Goal: Task Accomplishment & Management: Manage account settings

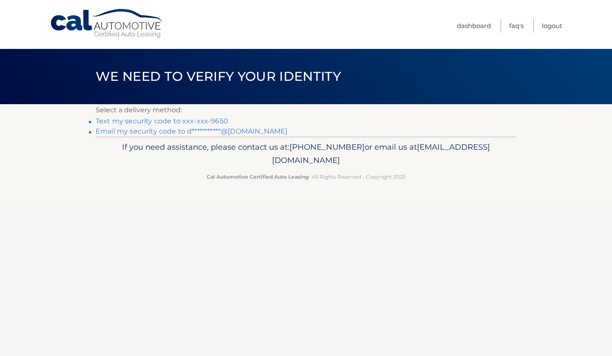
click at [153, 121] on link "Text my security code to xxx-xxx-9650" at bounding box center [162, 121] width 133 height 8
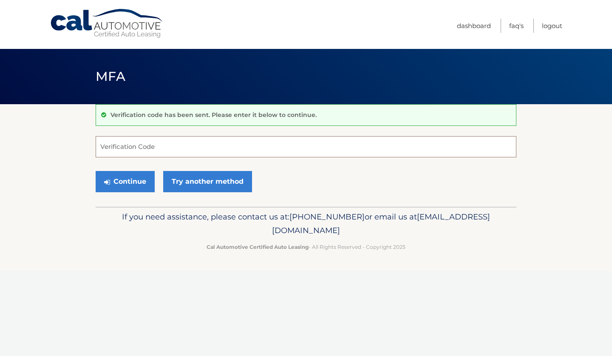
click at [212, 152] on input "Verification Code" at bounding box center [306, 146] width 421 height 21
type input "360839"
click at [136, 182] on button "Continue" at bounding box center [125, 181] width 59 height 21
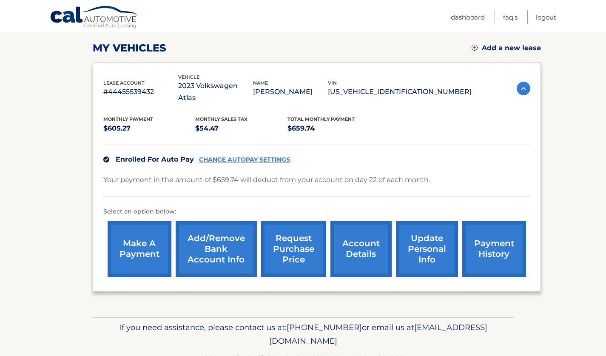
scroll to position [121, 0]
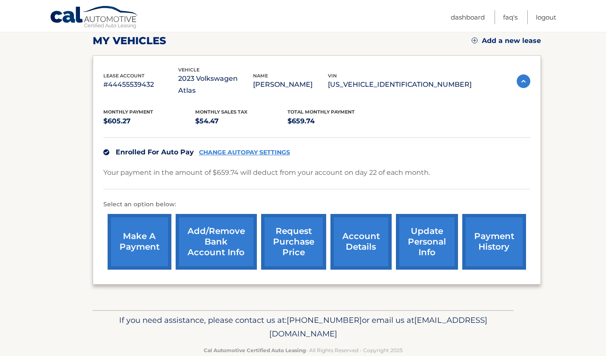
click at [216, 223] on link "Add/Remove bank account info" at bounding box center [216, 242] width 81 height 56
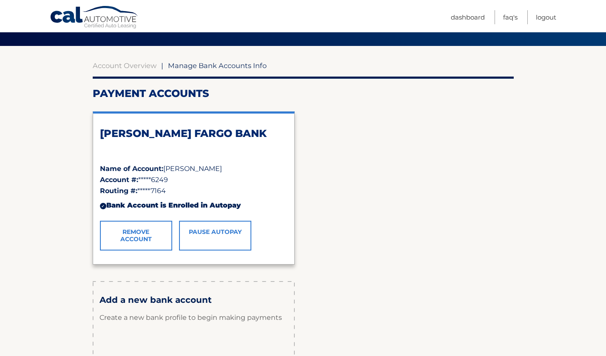
scroll to position [148, 0]
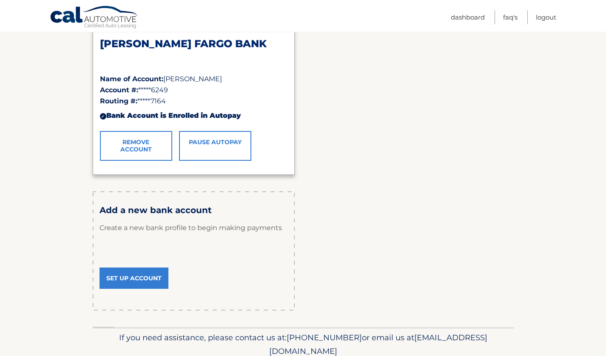
click at [137, 274] on link "Set Up Account" at bounding box center [133, 277] width 69 height 21
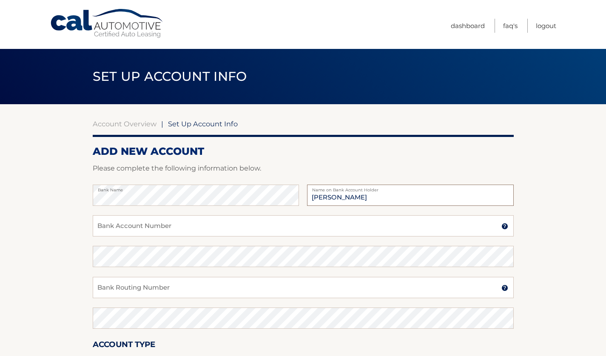
type input "Daniel Mousetis"
click at [112, 230] on input "Bank Account Number" at bounding box center [303, 225] width 421 height 21
type input "8902075393952"
click at [140, 289] on input "Bank Routing Number" at bounding box center [303, 287] width 421 height 21
type input "044000804"
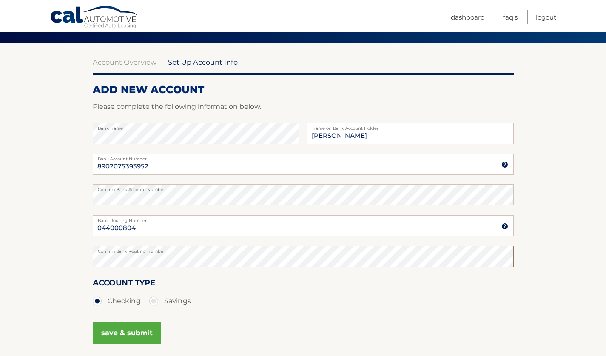
scroll to position [87, 0]
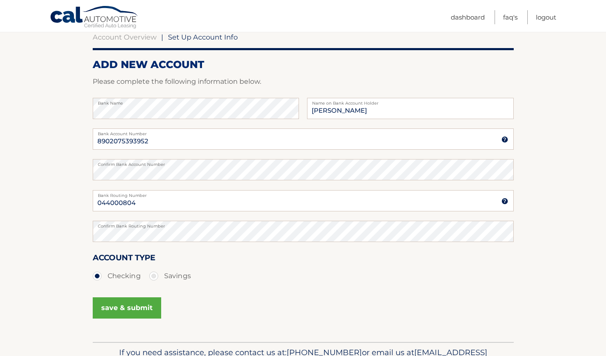
click at [132, 305] on button "save & submit" at bounding box center [127, 307] width 68 height 21
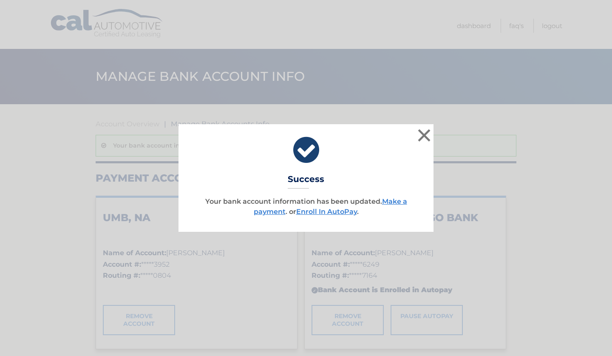
click at [317, 211] on link "Enroll In AutoPay" at bounding box center [326, 211] width 61 height 8
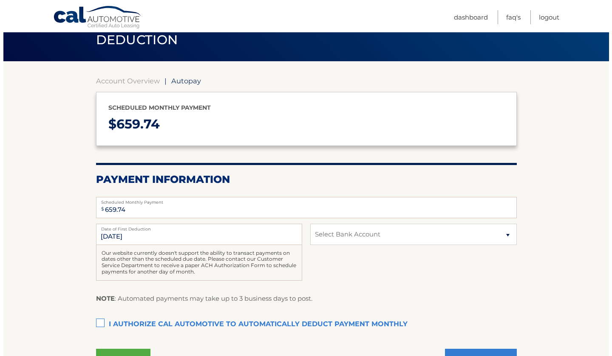
scroll to position [102, 0]
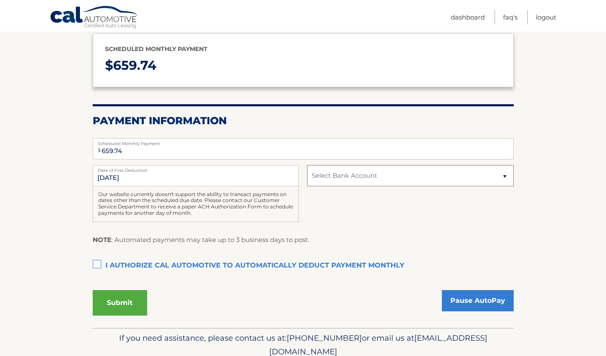
click at [365, 176] on select "Select Bank Account Checking UMB, NA *****3952 Checking WELLS FARGO BANK *****6…" at bounding box center [410, 175] width 206 height 21
select select "MzgyYmIzYzktMGUzNy00ZmE4LTllOWItMTBiNjllODAyZDQw"
click at [307, 165] on select "Select Bank Account Checking UMB, NA *****3952 Checking WELLS FARGO BANK *****6…" at bounding box center [410, 175] width 206 height 21
click at [98, 265] on label "I authorize cal automotive to automatically deduct payment monthly This checkbo…" at bounding box center [303, 265] width 421 height 17
click at [0, 0] on input "I authorize cal automotive to automatically deduct payment monthly This checkbo…" at bounding box center [0, 0] width 0 height 0
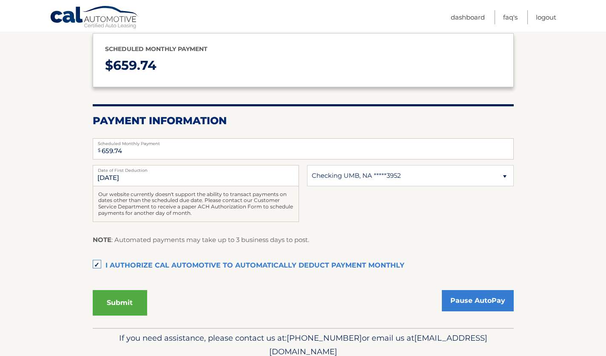
click at [124, 301] on button "Submit" at bounding box center [120, 303] width 54 height 26
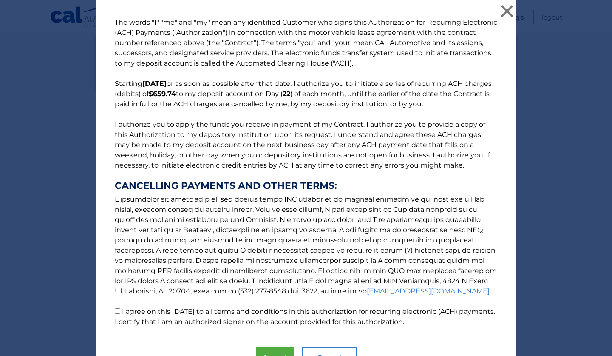
scroll to position [45, 0]
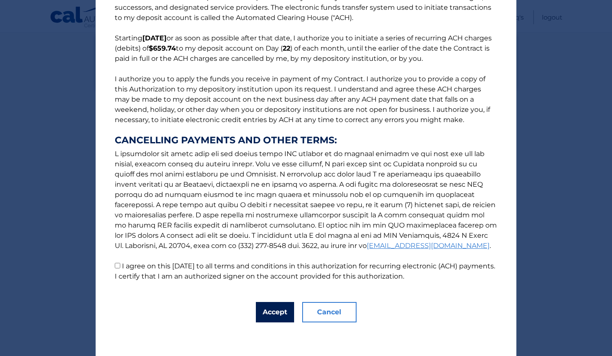
click at [265, 307] on button "Accept" at bounding box center [275, 312] width 38 height 20
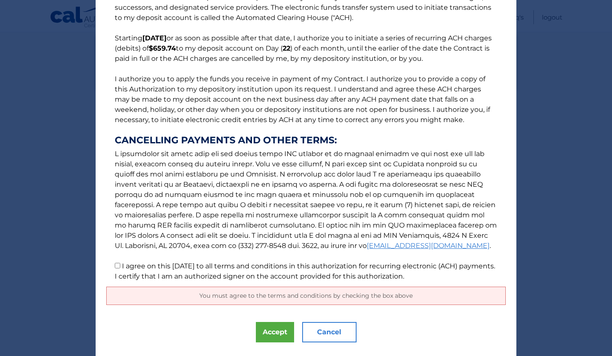
click at [272, 239] on p "The words "I" "me" and "my" mean any identified Customer who signs this Authori…" at bounding box center [306, 126] width 400 height 309
click at [116, 262] on p "The words "I" "me" and "my" mean any identified Customer who signs this Authori…" at bounding box center [306, 126] width 400 height 309
click at [115, 265] on input "I agree on this 09/01/2025 to all terms and conditions in this authorization fo…" at bounding box center [118, 266] width 6 height 6
checkbox input "true"
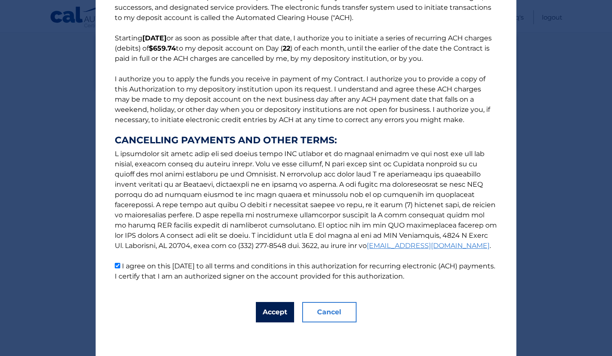
click at [260, 317] on button "Accept" at bounding box center [275, 312] width 38 height 20
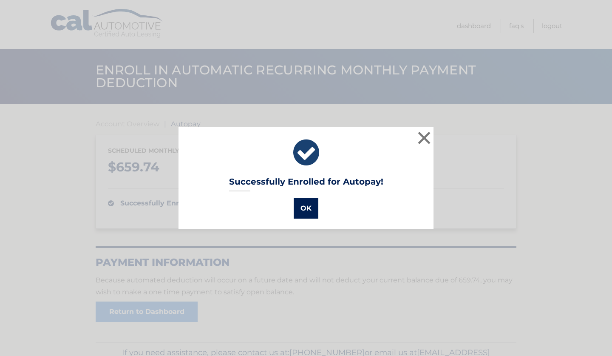
click at [302, 211] on button "OK" at bounding box center [306, 208] width 25 height 20
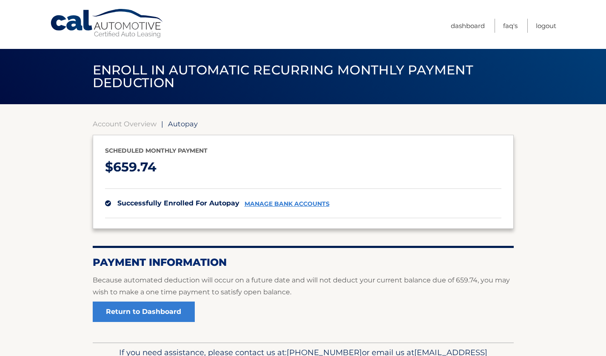
click at [274, 207] on link "manage bank accounts" at bounding box center [286, 203] width 85 height 7
